Goal: Task Accomplishment & Management: Complete application form

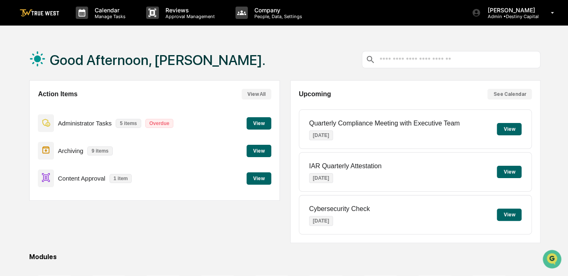
click at [262, 179] on button "View" at bounding box center [258, 178] width 25 height 12
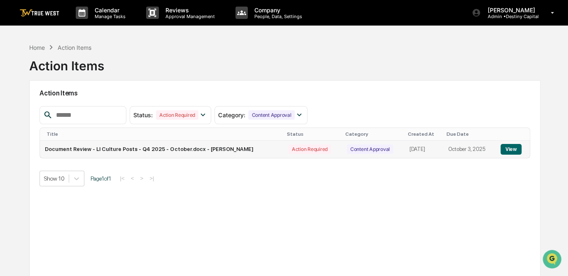
click at [512, 149] on button "View" at bounding box center [510, 149] width 21 height 11
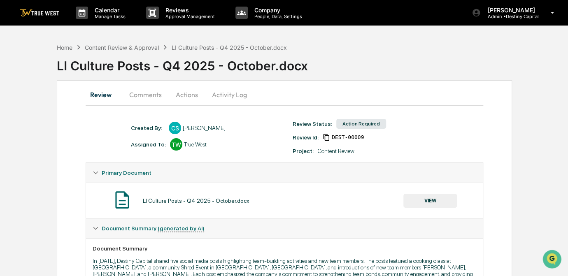
click at [144, 92] on button "Comments" at bounding box center [146, 95] width 46 height 20
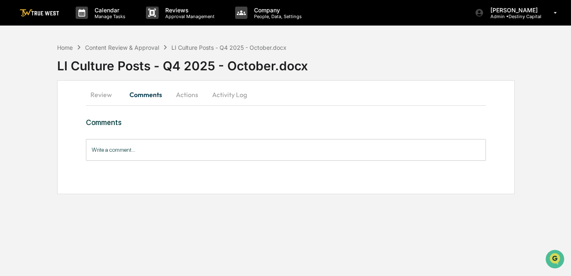
click at [103, 92] on button "Review" at bounding box center [104, 95] width 37 height 20
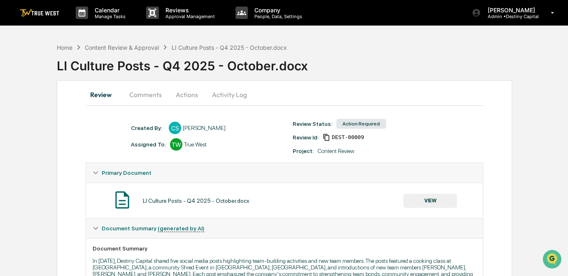
click at [276, 123] on div "Created By: ‎ ‎ CS [PERSON_NAME]" at bounding box center [208, 128] width 162 height 12
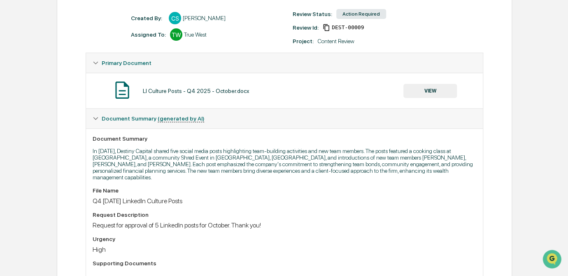
scroll to position [107, 0]
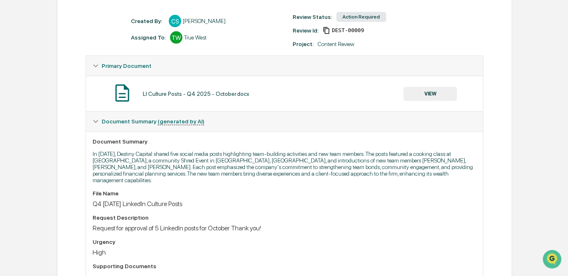
click at [435, 94] on button "VIEW" at bounding box center [429, 94] width 53 height 14
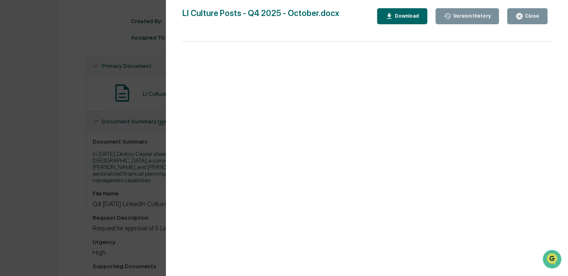
click at [121, 181] on div "Version History [DATE] 04:36 PM [PERSON_NAME] LI Culture Posts - Q4 2025 - Octo…" at bounding box center [284, 138] width 568 height 276
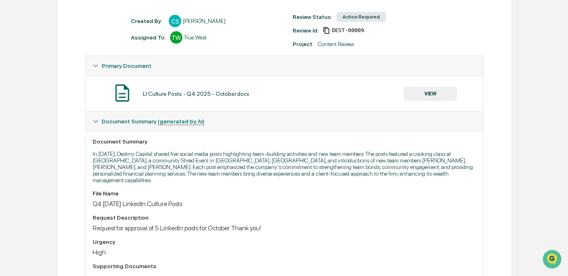
click at [434, 96] on button "VIEW" at bounding box center [429, 94] width 53 height 14
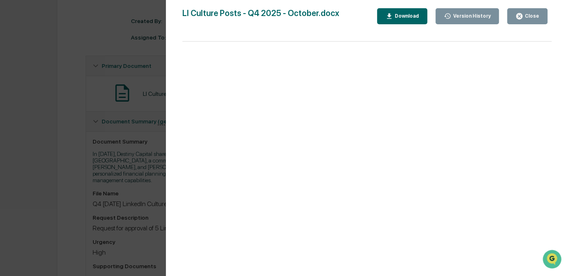
click at [83, 153] on div "Version History [DATE] 04:36 PM [PERSON_NAME] LI Culture Posts - Q4 2025 - Octo…" at bounding box center [284, 138] width 568 height 276
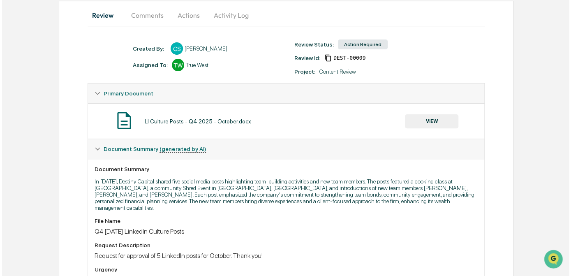
scroll to position [0, 0]
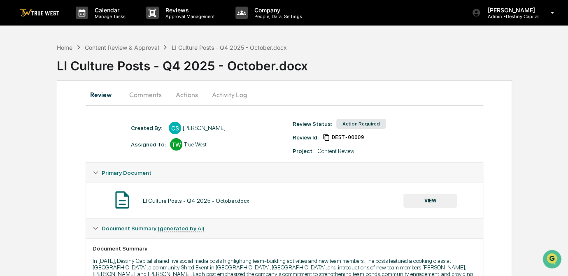
click at [189, 94] on button "Actions" at bounding box center [186, 95] width 37 height 20
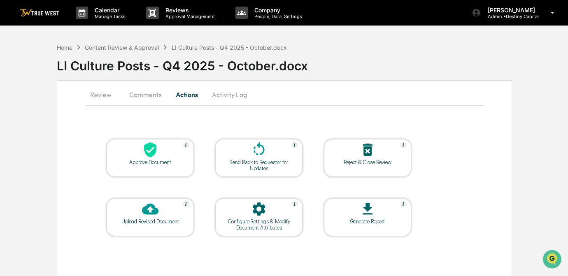
click at [163, 151] on div at bounding box center [150, 150] width 82 height 18
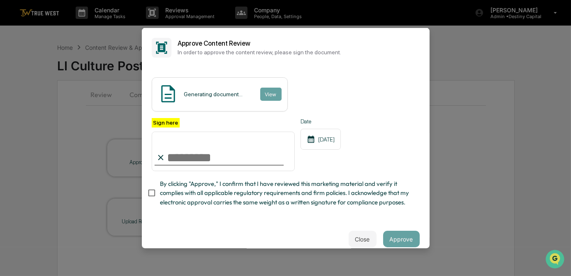
click at [179, 159] on input "Sign here" at bounding box center [224, 151] width 144 height 39
type input "*********"
click at [271, 90] on button "View" at bounding box center [270, 94] width 21 height 13
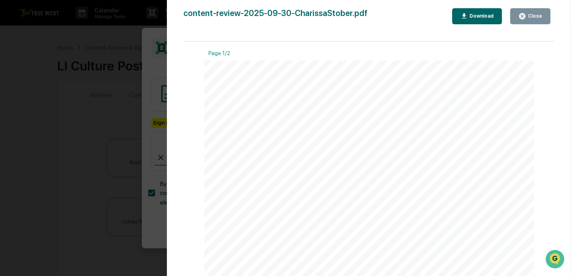
click at [150, 79] on div "Version History [DATE] 05:58 PM [PERSON_NAME] content-review-2025-09-30-Chariss…" at bounding box center [285, 138] width 571 height 276
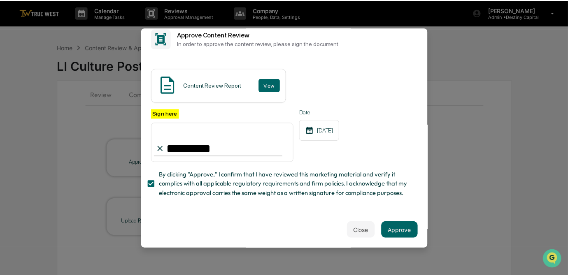
scroll to position [24, 0]
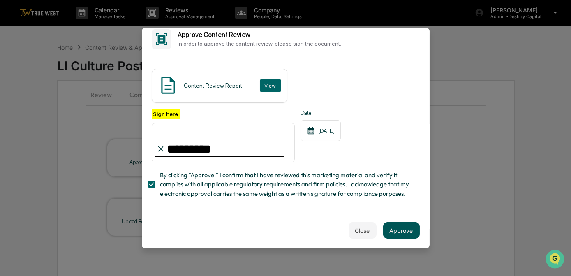
click at [394, 230] on button "Approve" at bounding box center [401, 230] width 37 height 16
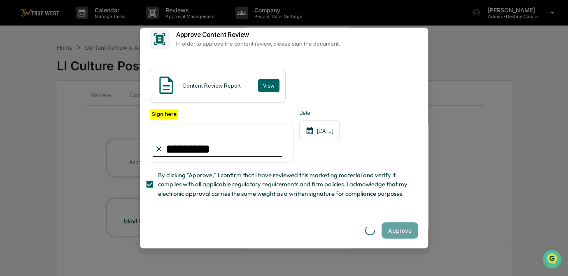
scroll to position [0, 0]
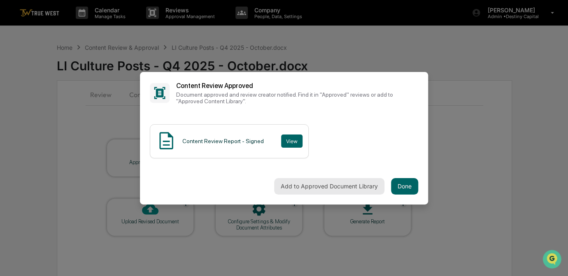
click at [356, 190] on button "Add to Approved Document Library" at bounding box center [329, 186] width 110 height 16
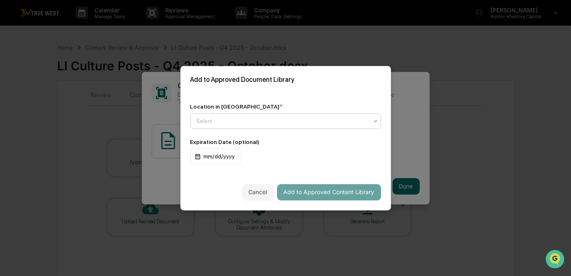
click at [218, 118] on div at bounding box center [283, 121] width 172 height 8
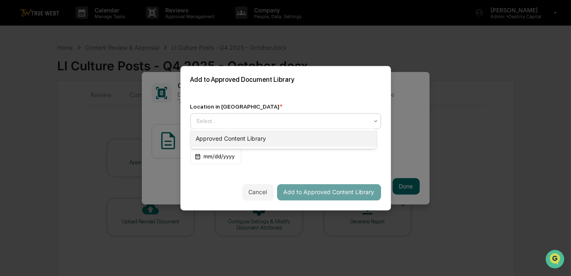
click at [239, 139] on div "Approved Content Library" at bounding box center [284, 138] width 186 height 16
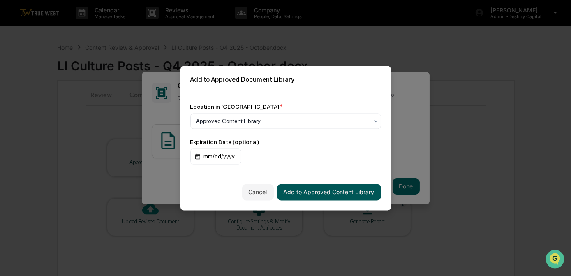
click at [331, 192] on button "Add to Approved Content Library" at bounding box center [329, 192] width 104 height 16
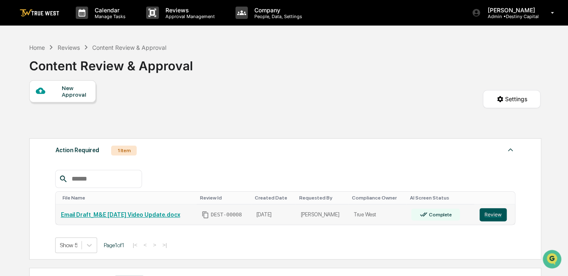
click at [493, 213] on button "Review" at bounding box center [492, 214] width 27 height 13
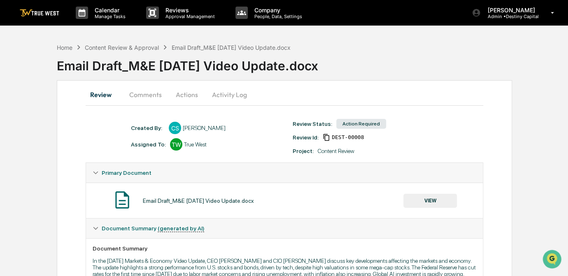
click at [140, 95] on button "Comments" at bounding box center [146, 95] width 46 height 20
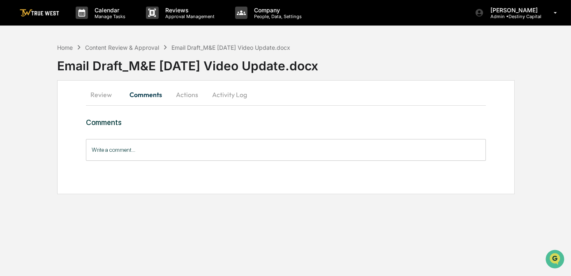
click at [92, 95] on button "Review" at bounding box center [104, 95] width 37 height 20
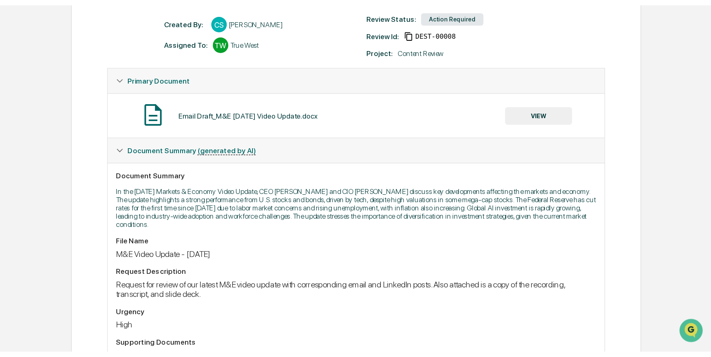
scroll to position [112, 0]
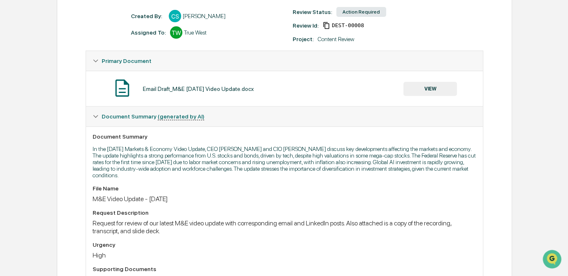
click at [425, 86] on button "VIEW" at bounding box center [429, 89] width 53 height 14
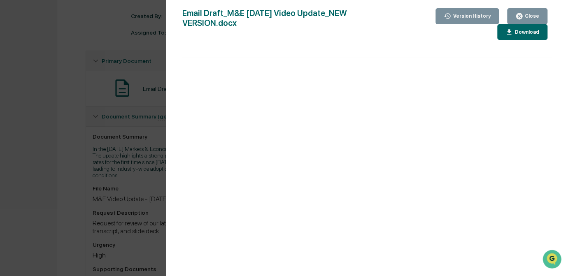
click at [107, 184] on div "Version History 09/30/2025, 04:28 PM Charissa Stober 09/26/2025, 07:40 PM Chari…" at bounding box center [284, 138] width 568 height 276
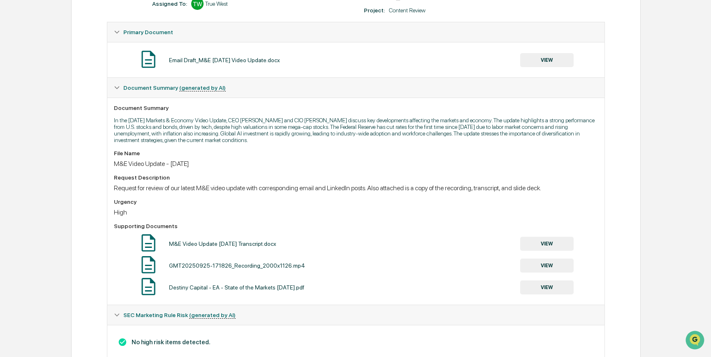
scroll to position [171, 0]
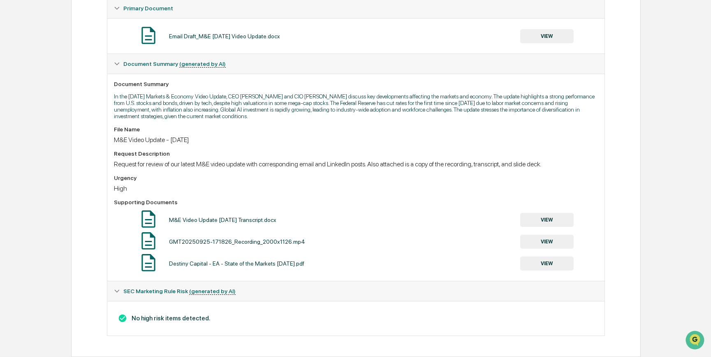
click at [544, 30] on button "VIEW" at bounding box center [546, 36] width 53 height 14
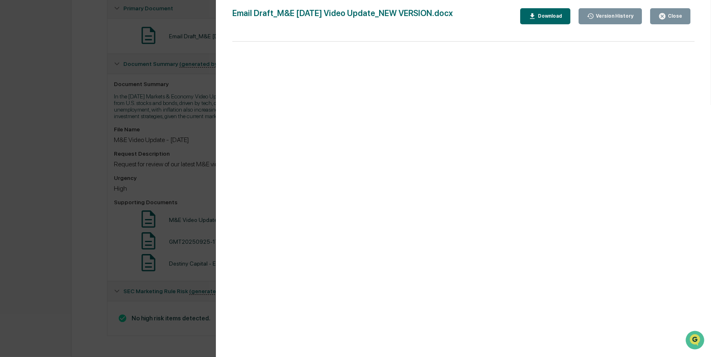
click at [545, 18] on div "Download" at bounding box center [549, 16] width 26 height 6
click at [184, 186] on div "Version History 09/30/2025, 04:28 PM Charissa Stober 09/26/2025, 07:40 PM Chari…" at bounding box center [355, 178] width 711 height 357
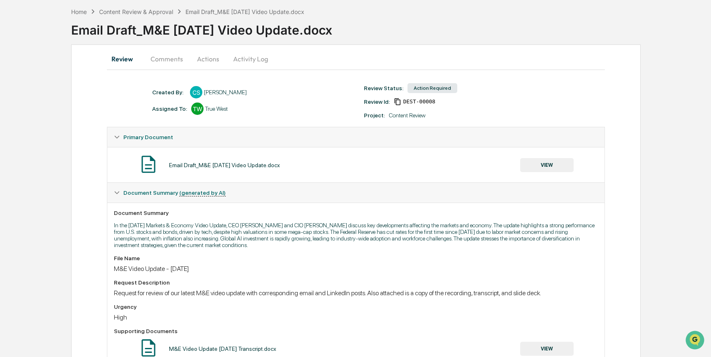
scroll to position [0, 0]
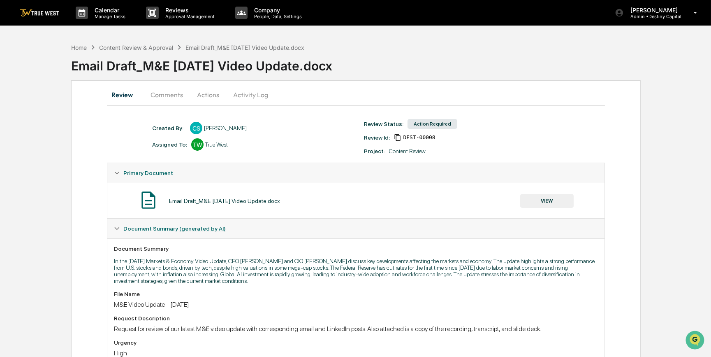
click at [167, 96] on button "Comments" at bounding box center [167, 95] width 46 height 20
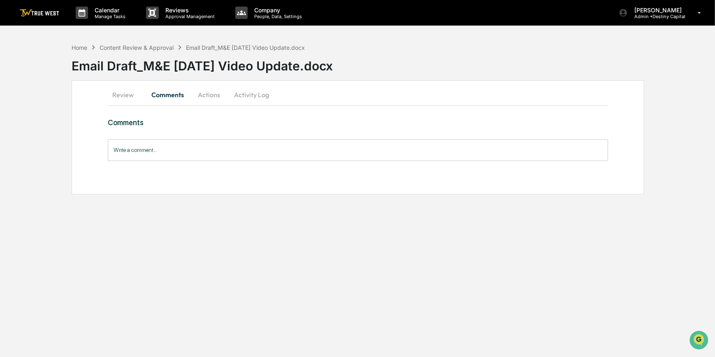
click at [128, 97] on button "Review" at bounding box center [126, 95] width 37 height 20
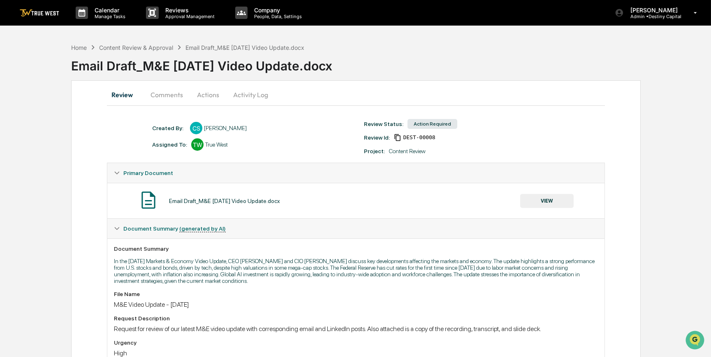
click at [279, 145] on div "Assigned To: TW True West" at bounding box center [254, 144] width 212 height 12
click at [205, 93] on button "Actions" at bounding box center [208, 95] width 37 height 20
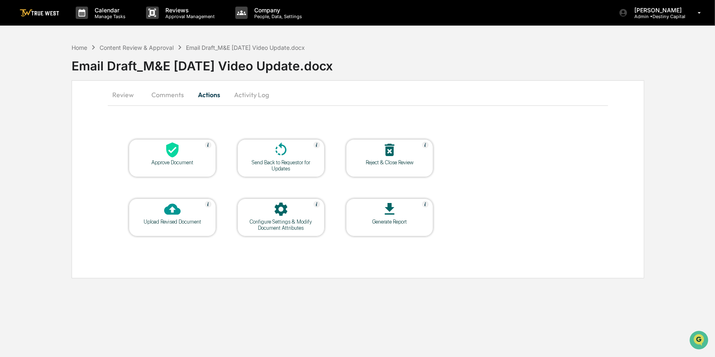
click at [204, 154] on div at bounding box center [172, 150] width 82 height 18
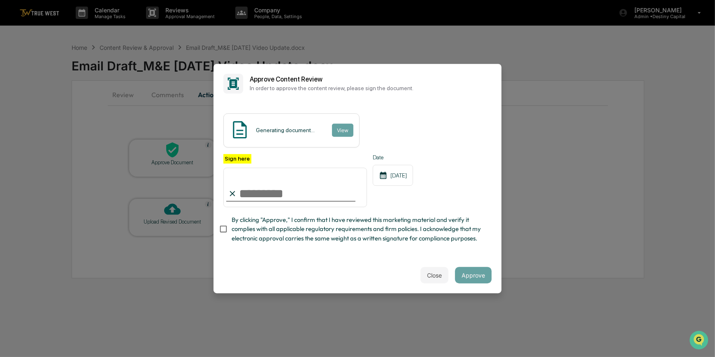
click at [264, 189] on input "Sign here" at bounding box center [295, 186] width 144 height 39
type input "*********"
click at [344, 123] on button "View" at bounding box center [342, 129] width 21 height 13
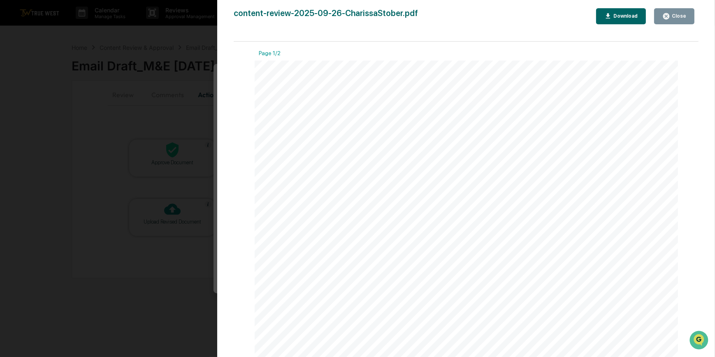
click at [148, 119] on div "Version History 09/30/2025, 06:33 PM Carliss Marshall content-review-2025-09-26…" at bounding box center [357, 178] width 715 height 357
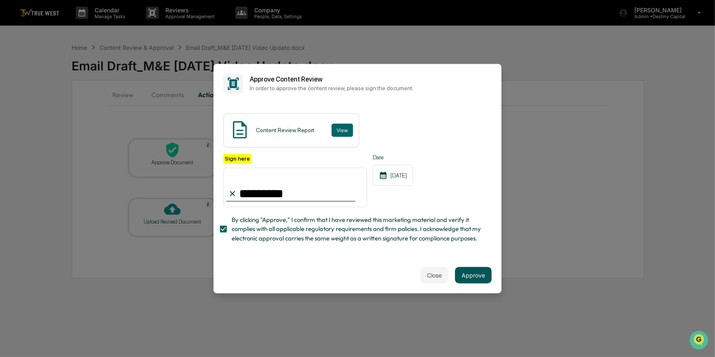
click at [468, 276] on button "Approve" at bounding box center [473, 275] width 37 height 16
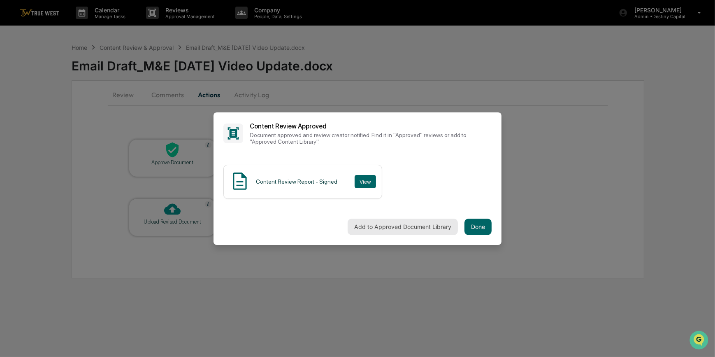
click at [404, 226] on button "Add to Approved Document Library" at bounding box center [403, 226] width 110 height 16
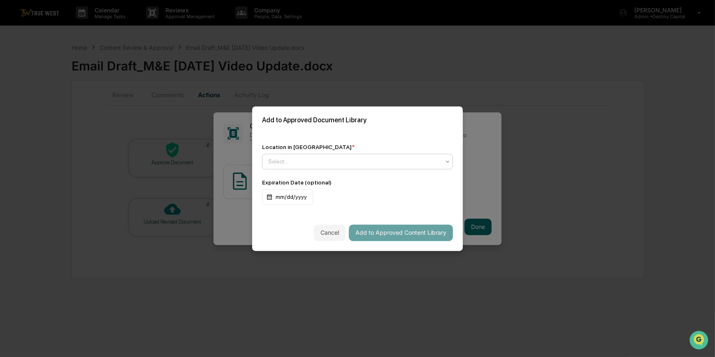
click at [341, 157] on div at bounding box center [354, 161] width 172 height 8
click at [324, 184] on div "Approved Content Library" at bounding box center [355, 179] width 186 height 16
click at [417, 233] on button "Add to Approved Content Library" at bounding box center [401, 232] width 104 height 16
